Goal: Task Accomplishment & Management: Use online tool/utility

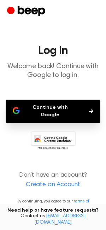
click at [57, 102] on button "Continue with Google" at bounding box center [53, 111] width 95 height 23
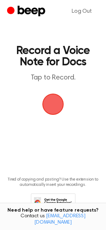
click at [61, 106] on span "button" at bounding box center [52, 103] width 39 height 39
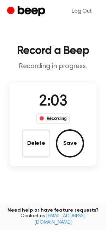
click at [33, 215] on div "Need help or have feature requests? Contact us [EMAIL_ADDRESS][DOMAIN_NAME]" at bounding box center [53, 217] width 106 height 28
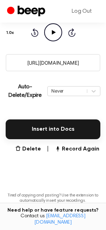
scroll to position [107, 0]
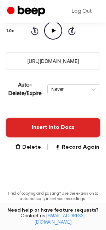
click at [62, 125] on button "Insert into Docs" at bounding box center [53, 128] width 95 height 20
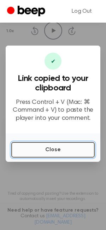
click at [67, 151] on button "Close" at bounding box center [52, 150] width 83 height 16
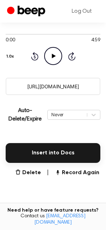
scroll to position [82, 0]
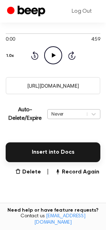
click at [88, 110] on div at bounding box center [93, 113] width 13 height 9
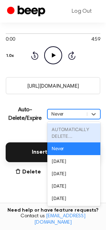
click at [27, 113] on p "Auto-Delete/Expire" at bounding box center [25, 114] width 39 height 17
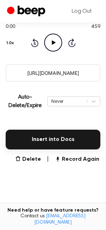
scroll to position [143, 0]
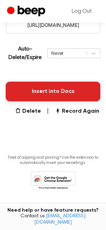
click at [64, 89] on button "Insert into Docs" at bounding box center [53, 92] width 95 height 20
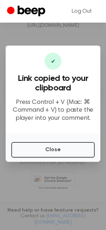
click at [57, 136] on div "Close" at bounding box center [53, 147] width 95 height 28
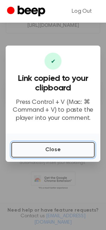
click at [57, 143] on button "Close" at bounding box center [52, 150] width 83 height 16
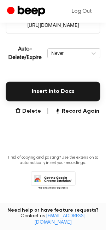
click at [57, 146] on main "Your Recording is Ready Copy the link and paste it anywhere 0:00 4:59 Your brow…" at bounding box center [53, 33] width 106 height 353
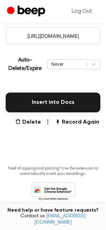
scroll to position [121, 0]
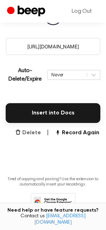
click at [32, 133] on button "Delete" at bounding box center [28, 132] width 26 height 8
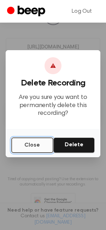
click at [36, 144] on button "Close" at bounding box center [32, 145] width 42 height 16
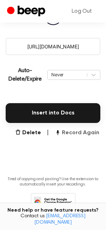
click at [70, 134] on button "Record Again" at bounding box center [77, 132] width 44 height 8
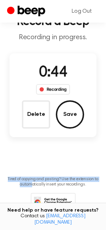
drag, startPoint x: 31, startPoint y: 175, endPoint x: 31, endPoint y: 183, distance: 7.8
click at [31, 183] on div "Tired of copying and pasting? Use the extension to automatically insert your re…" at bounding box center [53, 191] width 95 height 41
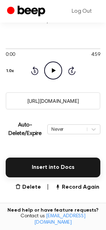
scroll to position [146, 0]
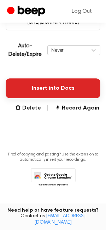
click at [52, 92] on button "Insert into Docs" at bounding box center [53, 88] width 95 height 20
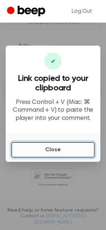
click at [55, 150] on button "Close" at bounding box center [52, 150] width 83 height 16
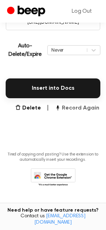
click at [78, 108] on button "Record Again" at bounding box center [77, 108] width 44 height 8
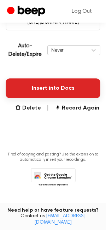
click at [53, 79] on button "Insert into Docs" at bounding box center [53, 88] width 95 height 20
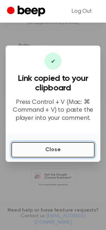
click at [58, 154] on button "Close" at bounding box center [52, 150] width 83 height 16
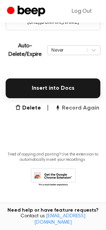
click at [76, 106] on button "Record Again" at bounding box center [77, 108] width 44 height 8
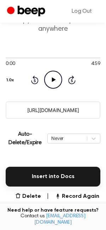
scroll to position [67, 0]
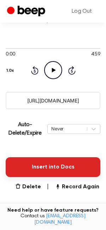
click at [23, 167] on button "Insert into Docs" at bounding box center [53, 167] width 95 height 20
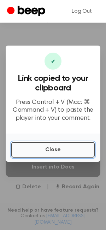
click at [34, 152] on button "Close" at bounding box center [52, 150] width 83 height 16
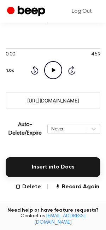
scroll to position [51, 0]
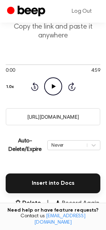
click at [74, 199] on button "Record Again" at bounding box center [77, 203] width 44 height 8
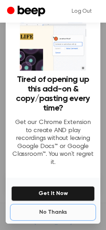
click at [53, 205] on button "No Thanks" at bounding box center [52, 212] width 83 height 14
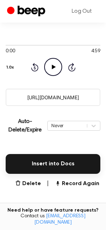
scroll to position [101, 0]
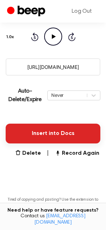
click at [61, 126] on button "Insert into Docs" at bounding box center [53, 134] width 95 height 20
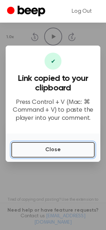
click at [56, 150] on button "Close" at bounding box center [52, 150] width 83 height 16
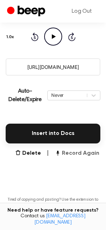
click at [71, 153] on button "Record Again" at bounding box center [77, 153] width 44 height 8
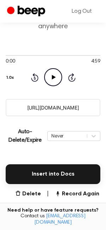
scroll to position [65, 0]
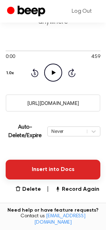
click at [67, 168] on button "Insert into Docs" at bounding box center [53, 170] width 95 height 20
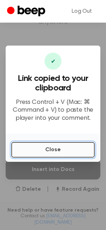
click at [73, 152] on button "Close" at bounding box center [52, 150] width 83 height 16
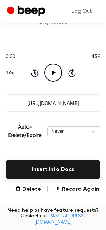
click at [79, 181] on main "Your Recording is Ready Copy the link and paste it anywhere 0:00 4:59 Your brow…" at bounding box center [53, 111] width 106 height 353
click at [77, 188] on button "Record Again" at bounding box center [77, 189] width 44 height 8
